Goal: Navigation & Orientation: Understand site structure

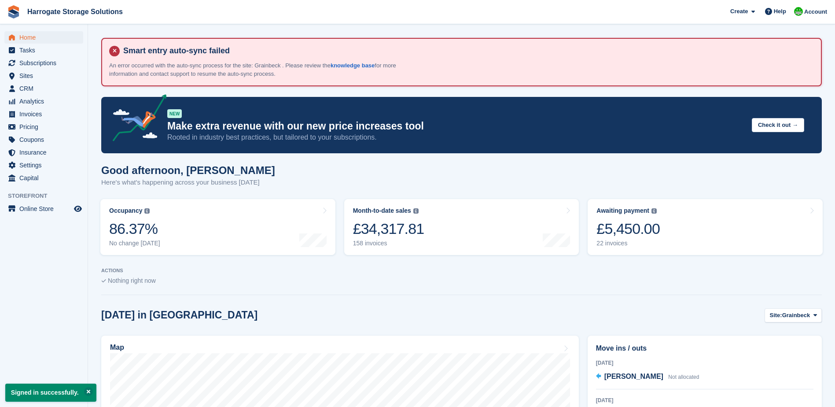
click at [28, 107] on ul "Analytics Analytics" at bounding box center [44, 101] width 88 height 13
click at [23, 115] on span "Invoices" at bounding box center [45, 114] width 53 height 12
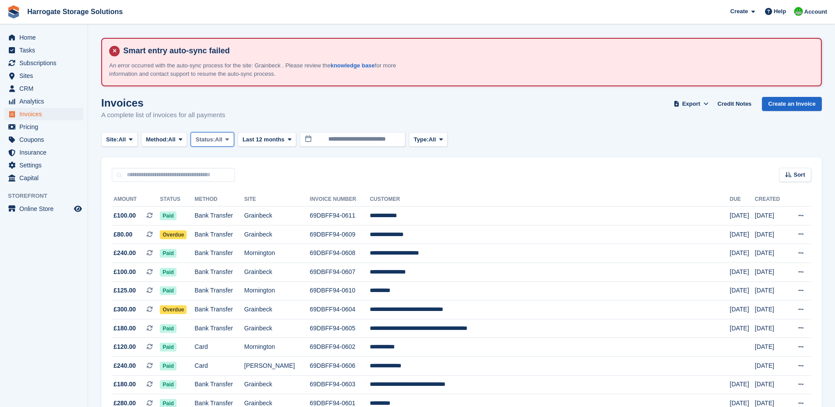
click at [215, 140] on span "Status:" at bounding box center [205, 139] width 19 height 9
click at [223, 210] on link "Open" at bounding box center [233, 208] width 77 height 16
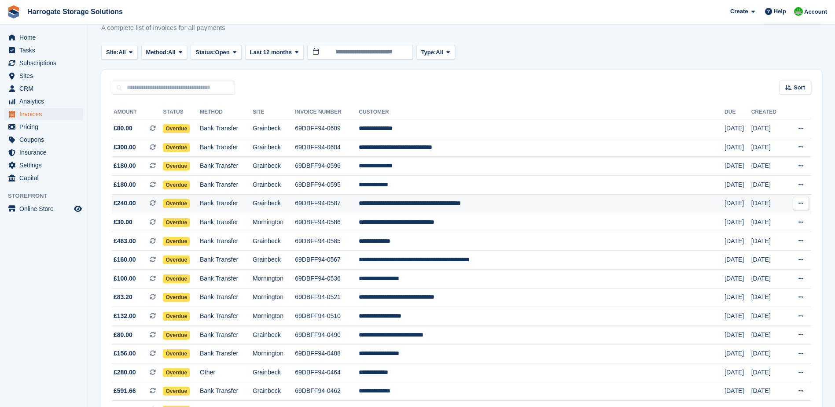
scroll to position [220, 0]
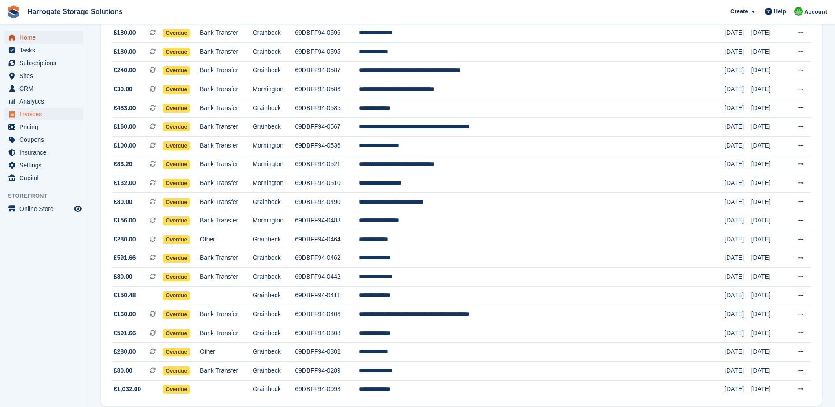
click at [24, 35] on span "Home" at bounding box center [45, 37] width 53 height 12
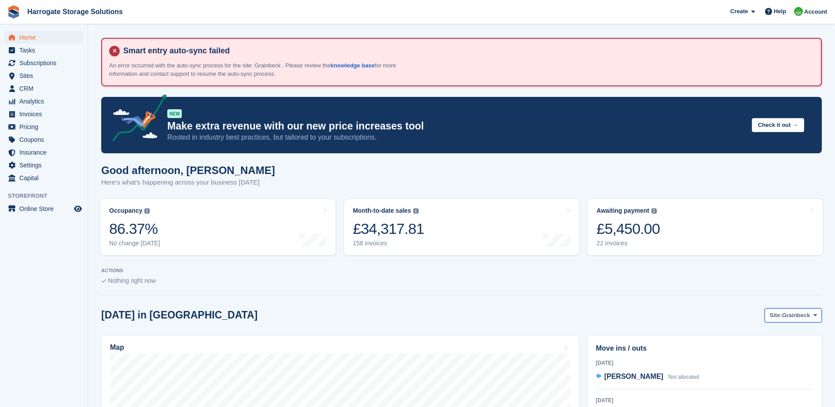
click at [798, 312] on span "Grainbeck" at bounding box center [797, 315] width 28 height 9
click at [776, 369] on link "Mornington" at bounding box center [780, 368] width 77 height 16
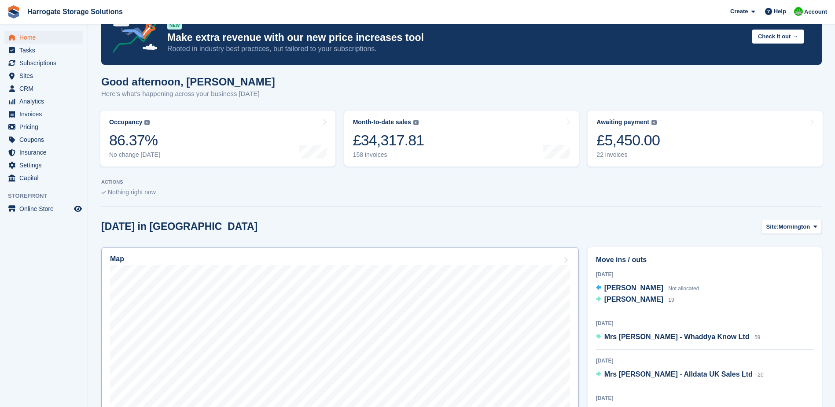
scroll to position [264, 0]
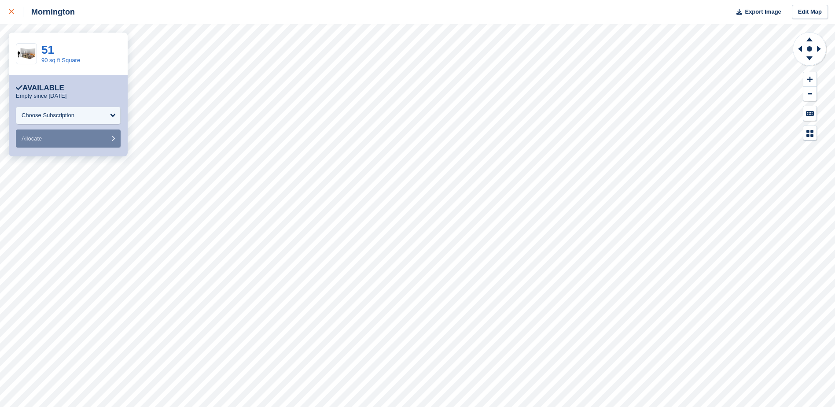
click at [10, 11] on icon at bounding box center [11, 11] width 5 height 5
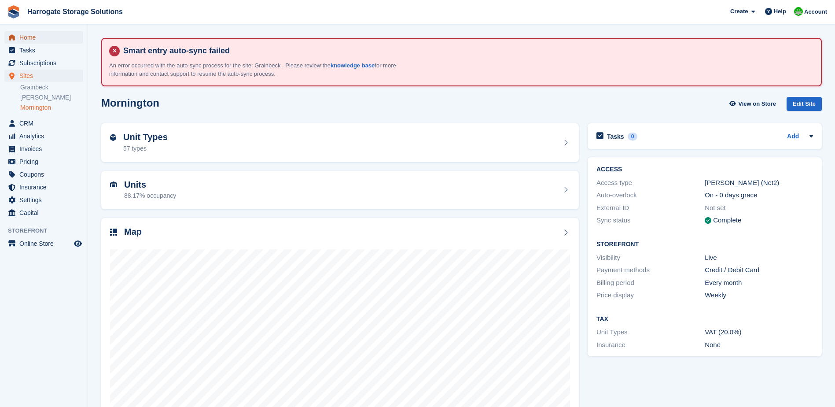
click at [33, 37] on span "Home" at bounding box center [45, 37] width 53 height 12
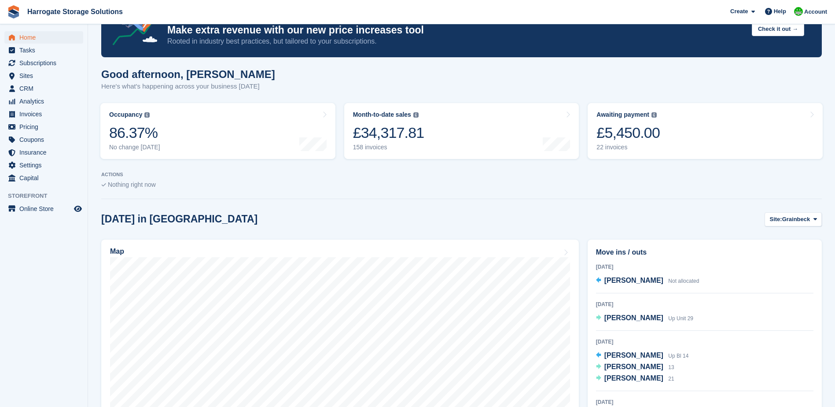
scroll to position [264, 0]
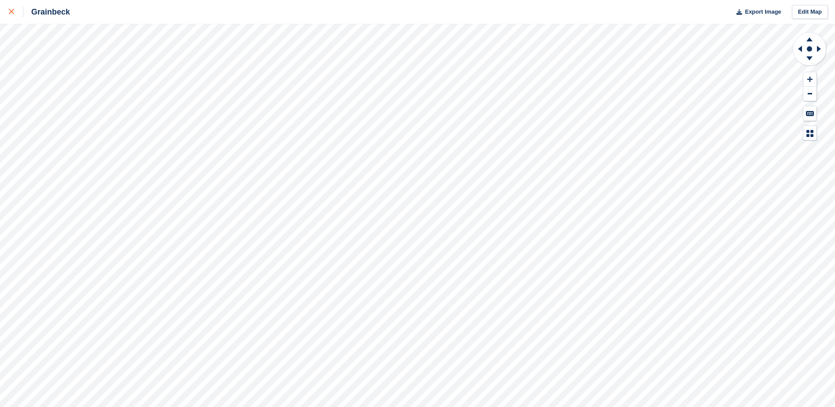
click at [12, 11] on icon at bounding box center [11, 11] width 5 height 5
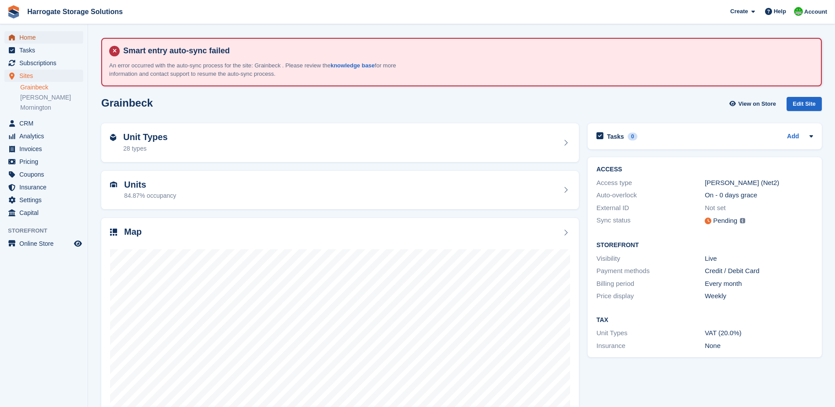
click at [32, 35] on span "Home" at bounding box center [45, 37] width 53 height 12
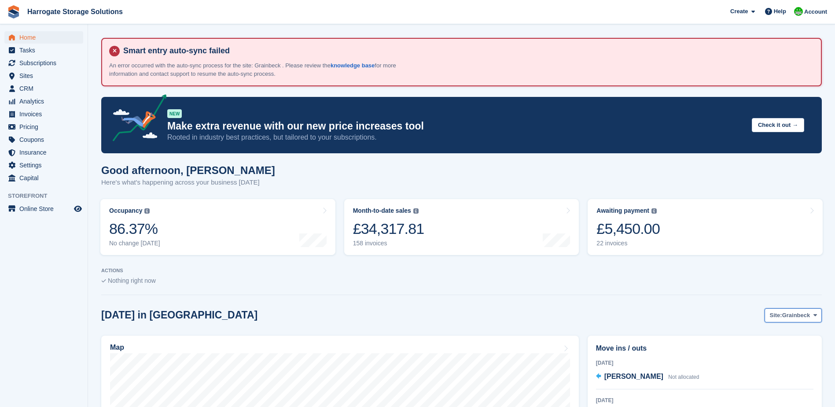
drag, startPoint x: 794, startPoint y: 315, endPoint x: 595, endPoint y: 283, distance: 201.7
click at [793, 315] on span "Grainbeck" at bounding box center [797, 315] width 28 height 9
click at [770, 350] on link "Redfearn" at bounding box center [780, 352] width 77 height 16
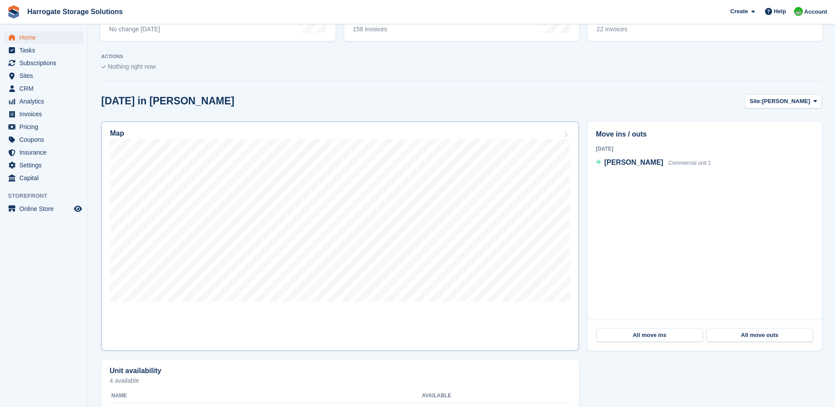
scroll to position [264, 0]
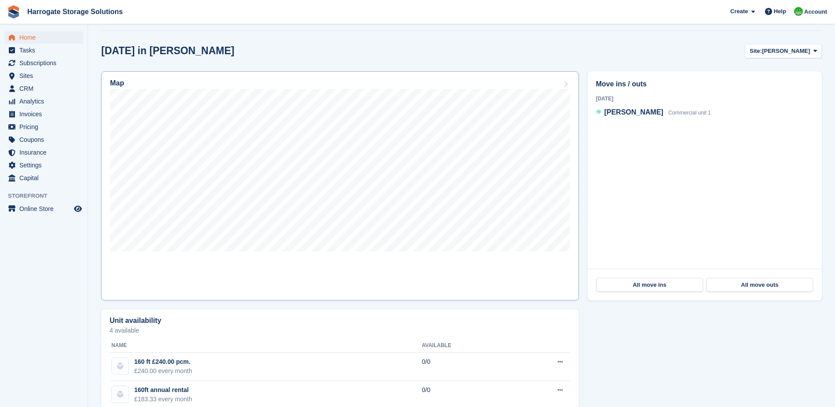
click at [474, 255] on link "Map" at bounding box center [340, 185] width 478 height 229
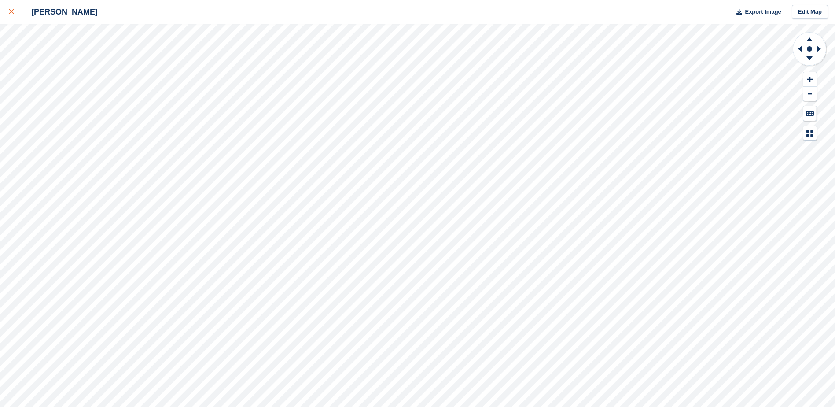
click at [7, 11] on link at bounding box center [11, 12] width 23 height 24
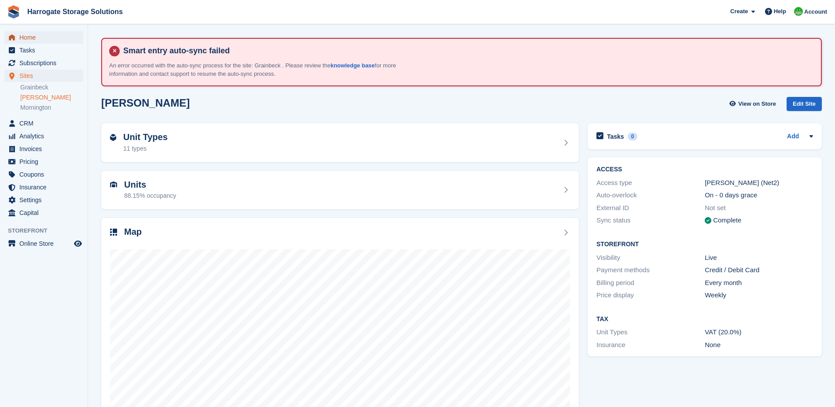
click at [34, 37] on span "Home" at bounding box center [45, 37] width 53 height 12
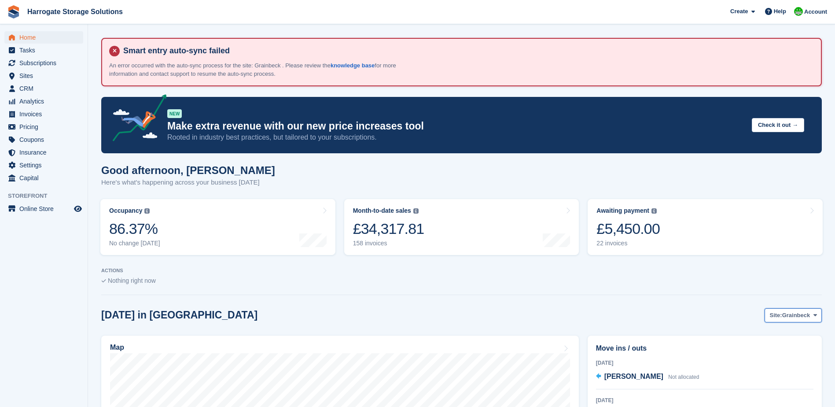
click at [802, 316] on span "Grainbeck" at bounding box center [797, 315] width 28 height 9
click at [783, 366] on link "Mornington" at bounding box center [780, 368] width 77 height 16
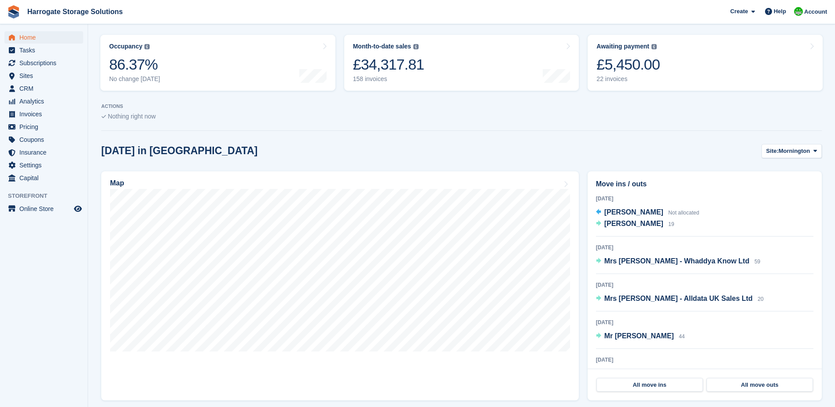
scroll to position [176, 0]
